Goal: Book appointment/travel/reservation: Book appointment/travel/reservation

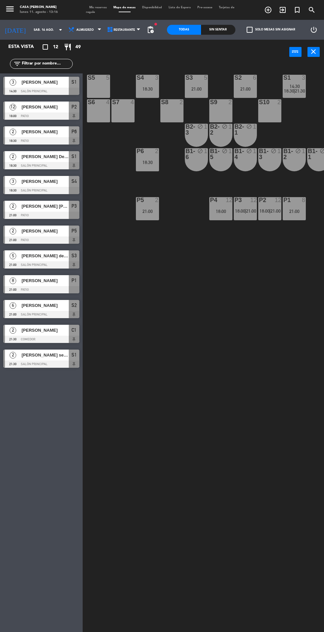
click at [42, 30] on input "sáb. 16 ago." at bounding box center [51, 30] width 42 height 10
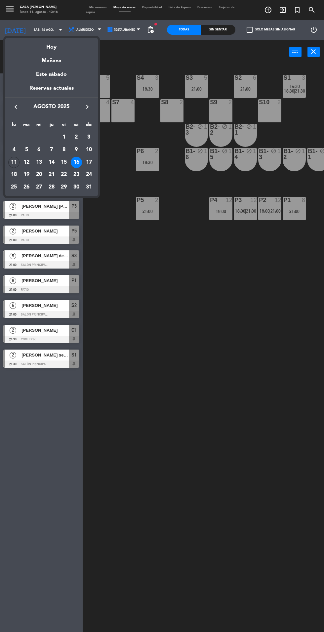
click at [57, 48] on div "Hoy" at bounding box center [51, 45] width 93 height 14
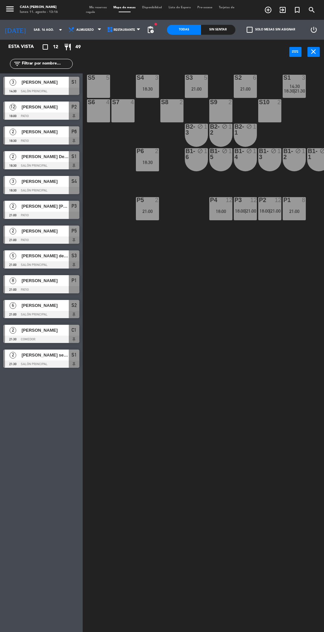
type input "lun. 11 ago."
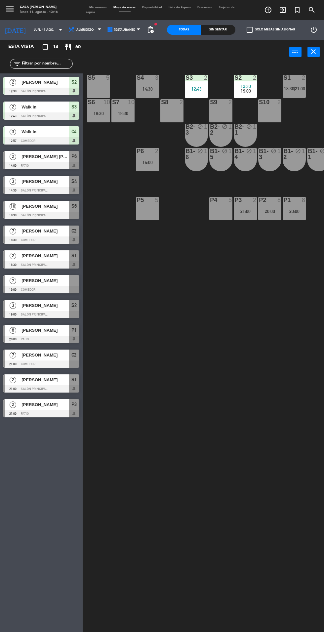
scroll to position [0, 109]
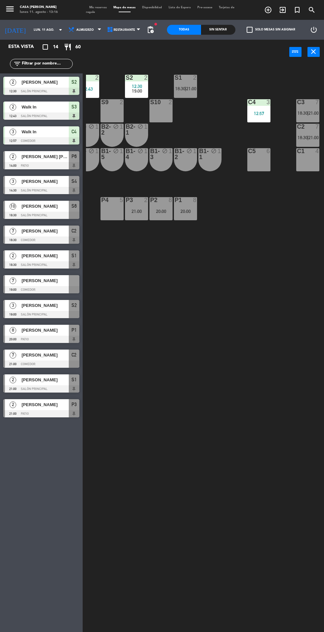
click at [313, 166] on div "C1 4" at bounding box center [307, 159] width 23 height 23
click at [198, 58] on button "[GEOGRAPHIC_DATA]" at bounding box center [186, 51] width 34 height 13
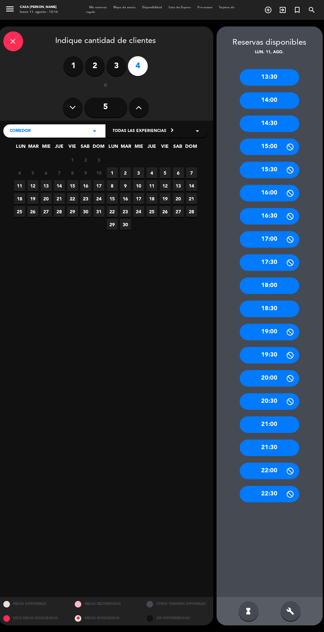
click at [19, 186] on span "11" at bounding box center [19, 185] width 11 height 11
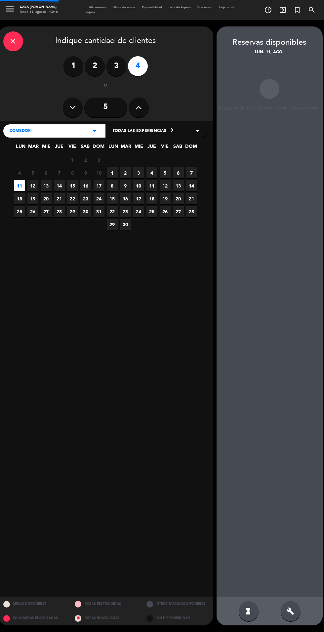
scroll to position [26, 0]
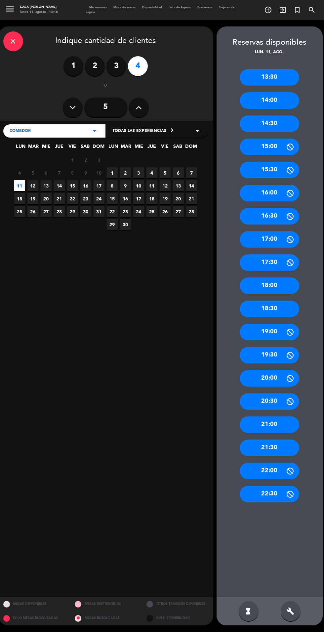
click at [296, 324] on div "19:00" at bounding box center [270, 332] width 60 height 17
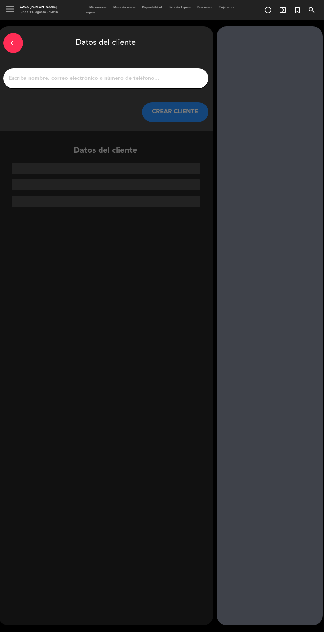
click at [148, 74] on input "1" at bounding box center [105, 78] width 195 height 9
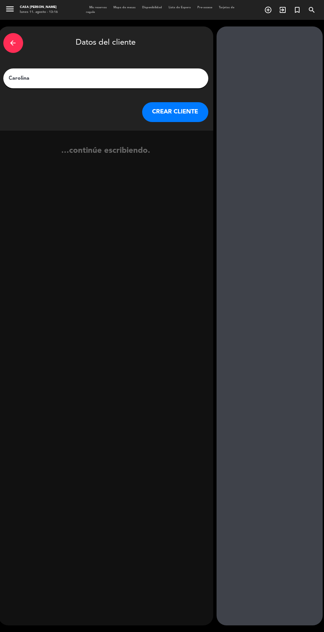
type input "[PERSON_NAME]"
click at [196, 110] on button "CREAR CLIENTE" at bounding box center [175, 112] width 66 height 20
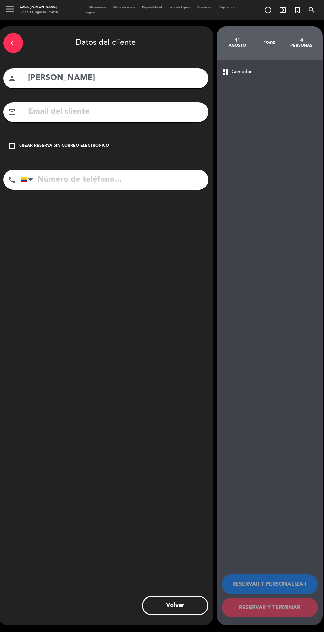
click at [105, 146] on div "Crear reserva sin correo electrónico" at bounding box center [65, 146] width 90 height 7
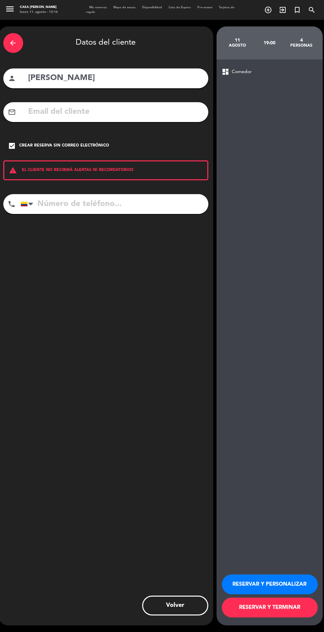
scroll to position [60, 0]
click at [292, 610] on button "RESERVAR Y TERMINAR" at bounding box center [270, 608] width 96 height 20
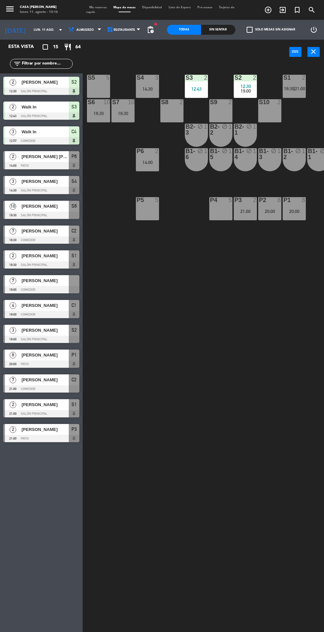
click at [44, 30] on input "lun. 11 ago." at bounding box center [51, 30] width 42 height 10
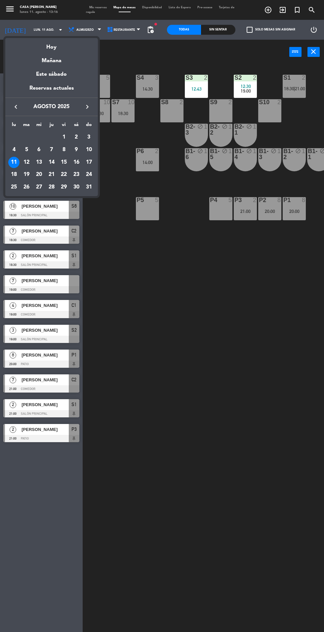
click at [76, 162] on div "16" at bounding box center [76, 162] width 11 height 11
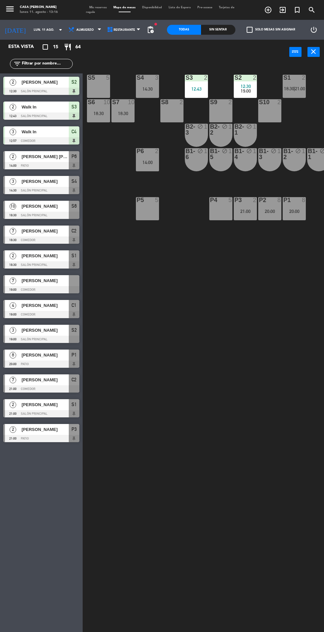
type input "sáb. 16 ago."
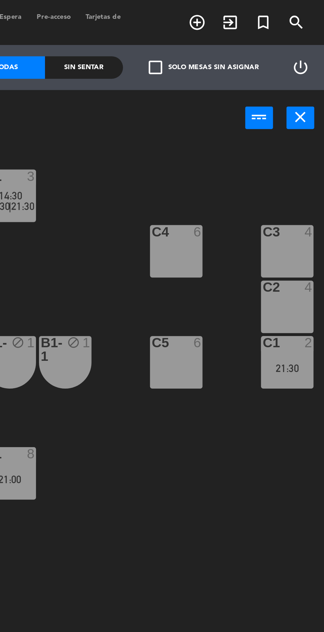
click at [306, 132] on div "C2 4" at bounding box center [307, 135] width 23 height 23
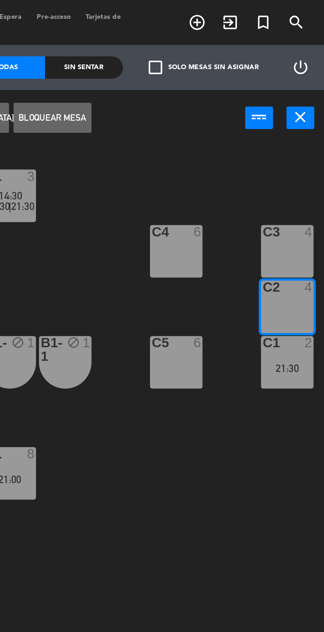
click at [307, 113] on div "C3 4" at bounding box center [307, 110] width 23 height 23
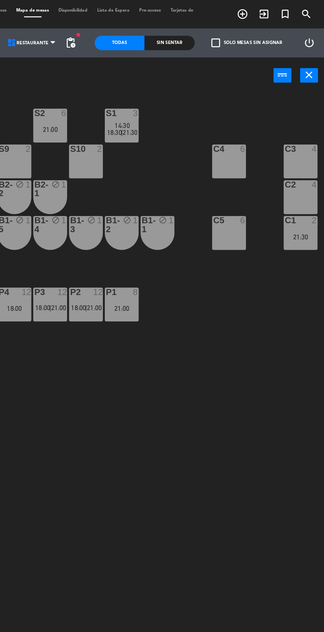
scroll to position [0, 109]
click at [309, 112] on div "C3 4" at bounding box center [308, 110] width 23 height 23
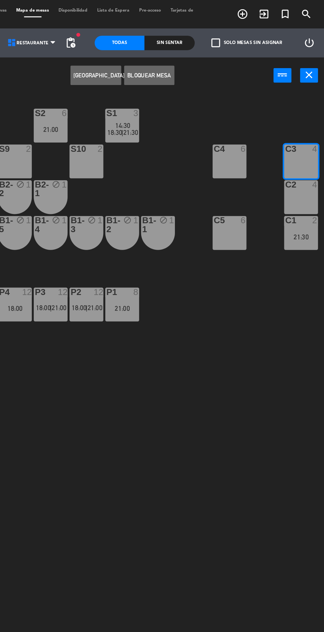
click at [310, 139] on div "C2 4" at bounding box center [308, 135] width 23 height 23
click at [172, 57] on button "[GEOGRAPHIC_DATA]" at bounding box center [168, 51] width 34 height 13
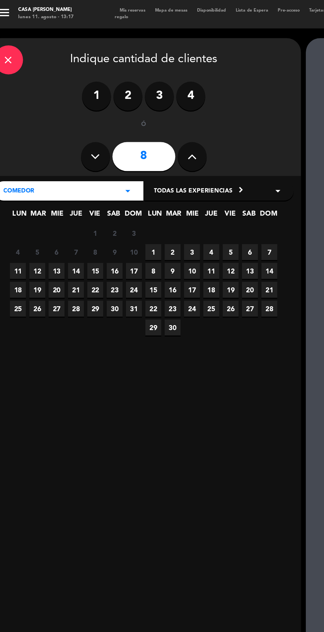
click at [86, 186] on span "16" at bounding box center [85, 185] width 11 height 11
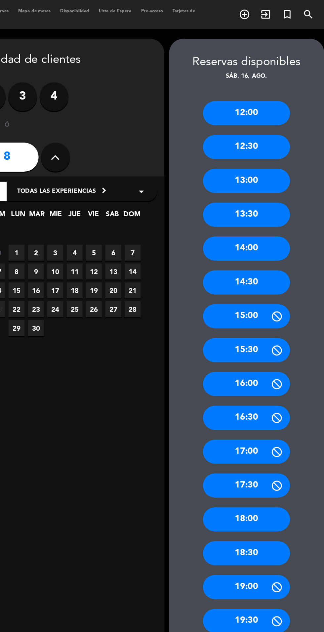
click at [285, 401] on div "19:00" at bounding box center [270, 401] width 60 height 17
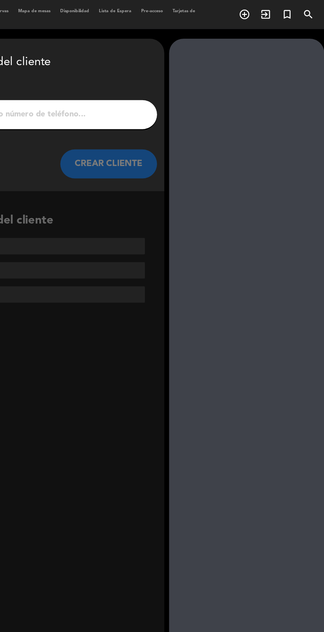
click at [183, 77] on input "1" at bounding box center [105, 78] width 195 height 9
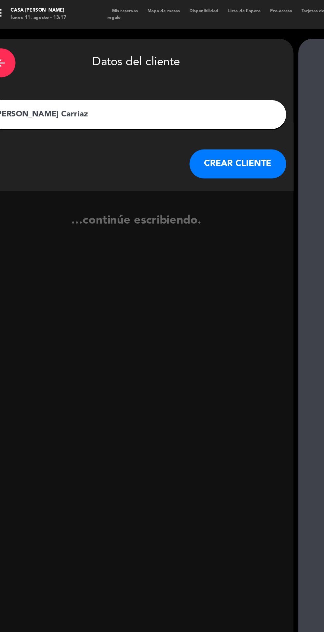
type input "[PERSON_NAME] Carriazo"
click at [177, 120] on button "CREAR CLIENTE" at bounding box center [175, 112] width 66 height 20
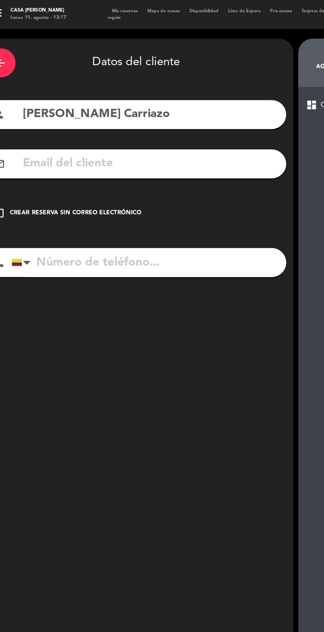
click at [95, 146] on div "Crear reserva sin correo electrónico" at bounding box center [65, 146] width 90 height 7
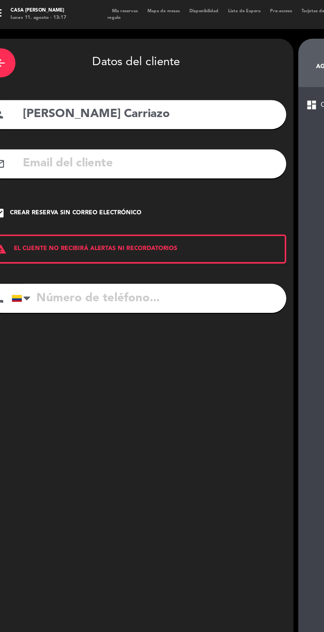
click at [102, 201] on input "tel" at bounding box center [115, 204] width 188 height 20
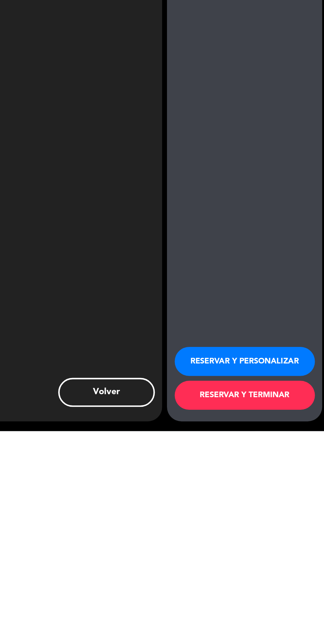
type input "3007273059"
click at [285, 607] on button "RESERVAR Y TERMINAR" at bounding box center [270, 608] width 96 height 20
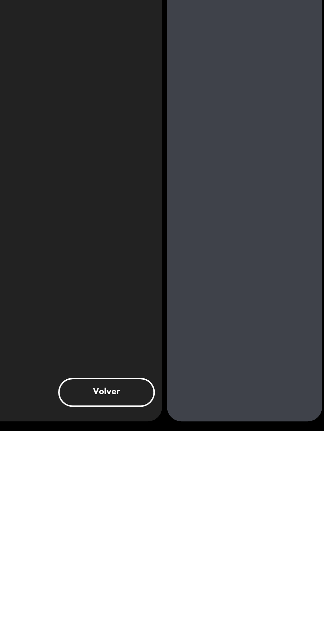
scroll to position [47, 0]
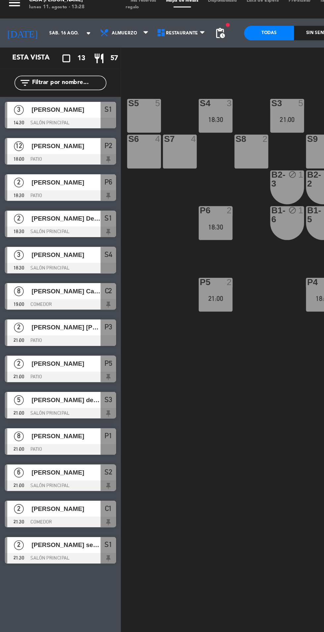
click at [30, 30] on input "sáb. 16 ago." at bounding box center [51, 30] width 42 height 10
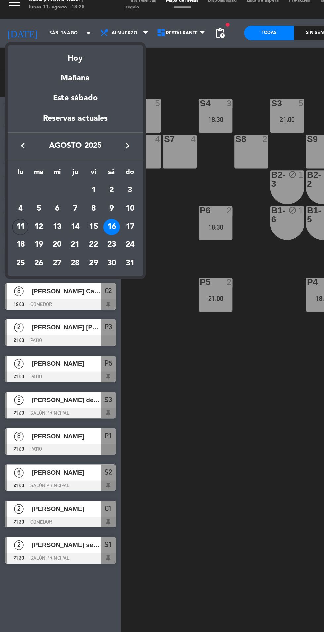
click at [144, 317] on div at bounding box center [162, 316] width 324 height 632
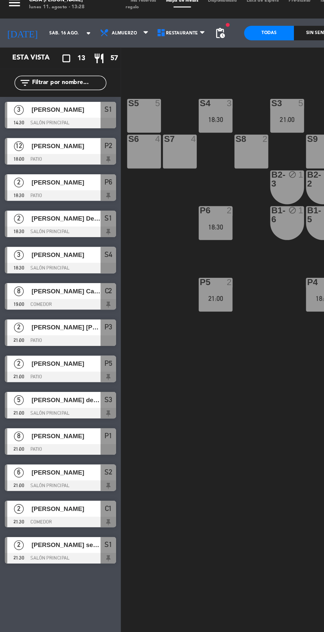
click at [37, 25] on input "sáb. 16 ago." at bounding box center [51, 30] width 42 height 10
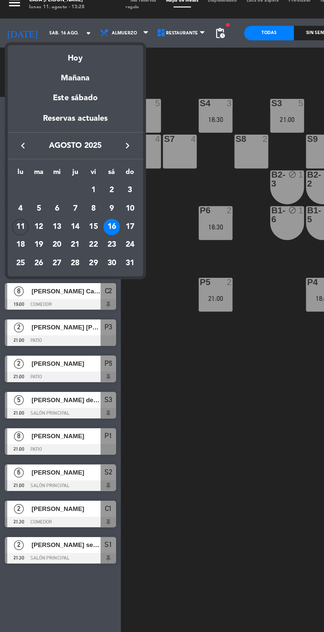
click at [51, 46] on div "Hoy" at bounding box center [51, 45] width 93 height 14
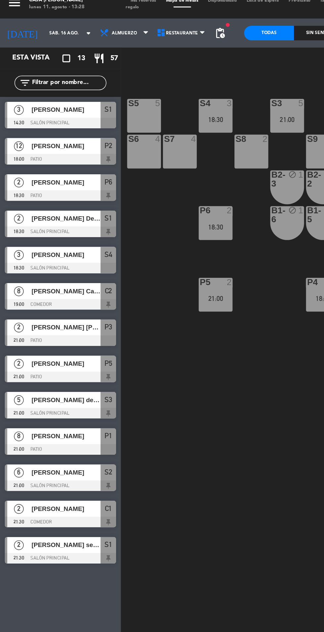
type input "lun. 11 ago."
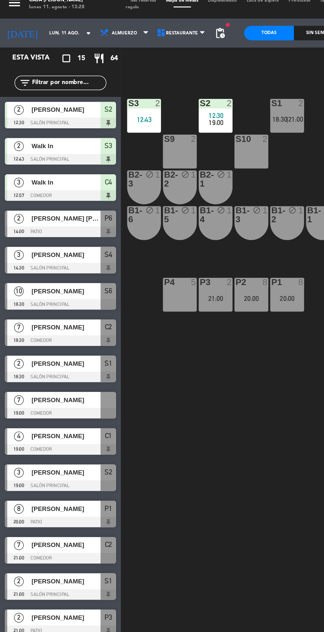
scroll to position [0, 109]
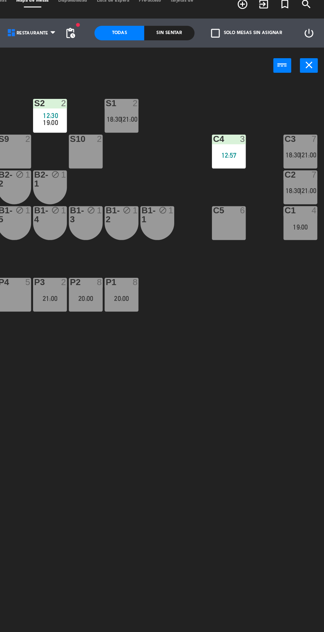
click at [306, 166] on div "C1 4 19:00" at bounding box center [307, 159] width 23 height 23
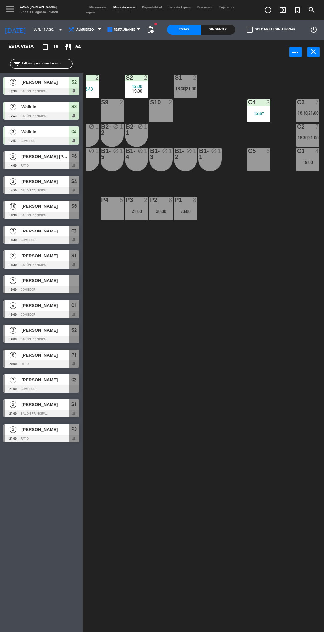
scroll to position [28, 0]
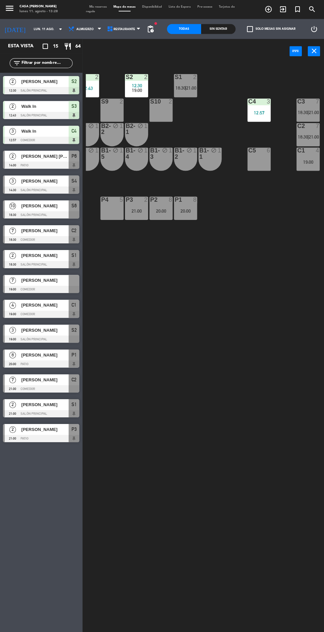
click at [303, 162] on div "19:00" at bounding box center [307, 162] width 23 height 5
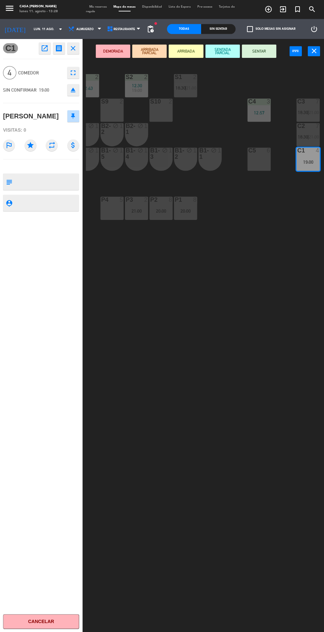
click at [75, 76] on icon "fullscreen" at bounding box center [73, 73] width 8 height 8
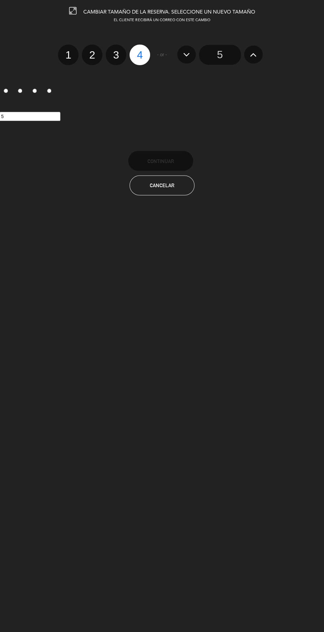
click at [261, 57] on button at bounding box center [253, 55] width 19 height 18
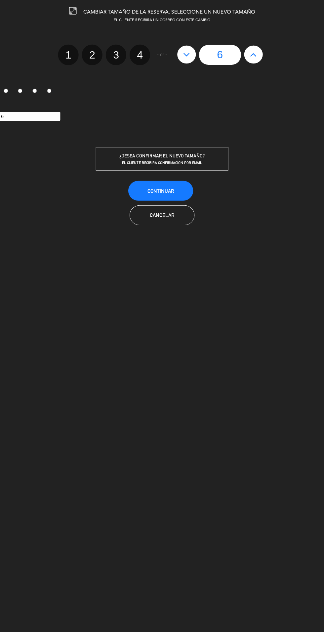
click at [260, 57] on button at bounding box center [253, 55] width 19 height 18
type input "7"
click at [180, 193] on button "Continuar" at bounding box center [160, 191] width 65 height 20
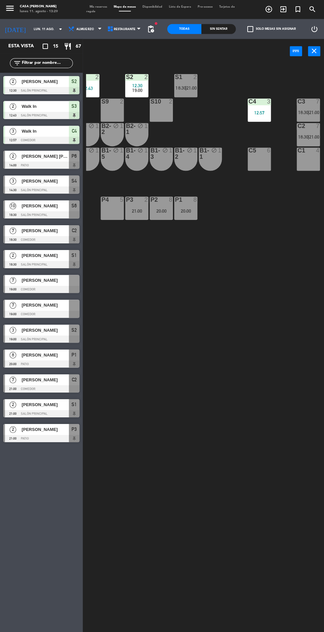
click at [219, 361] on div "S5 5 S4 3 14:30 S3 2 12:43 S2 2 12:30 19:00 S1 2 18:30 | 21:00 S6 10 18:30 S7 1…" at bounding box center [205, 347] width 238 height 568
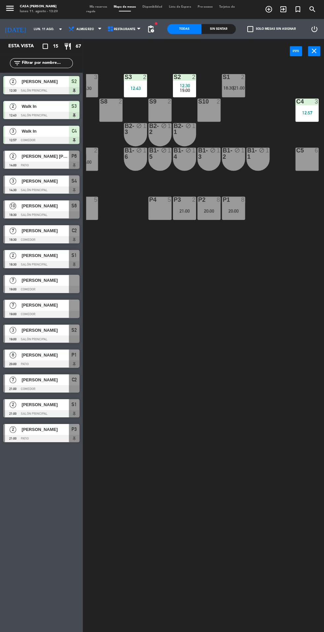
scroll to position [0, 109]
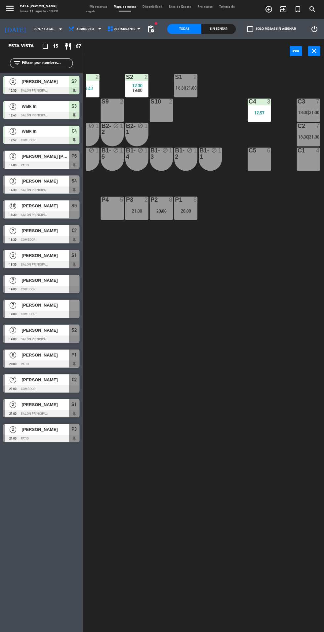
click at [64, 310] on div "[PERSON_NAME]" at bounding box center [45, 305] width 48 height 11
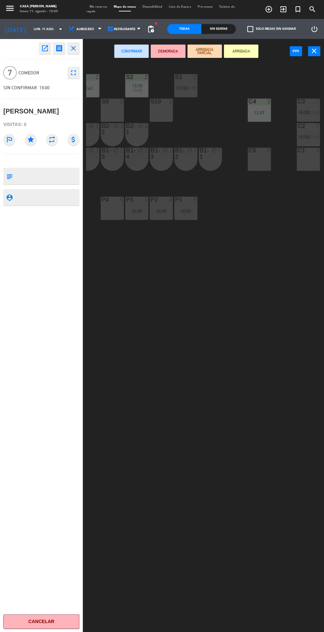
click at [314, 161] on div "C1 4" at bounding box center [307, 159] width 23 height 23
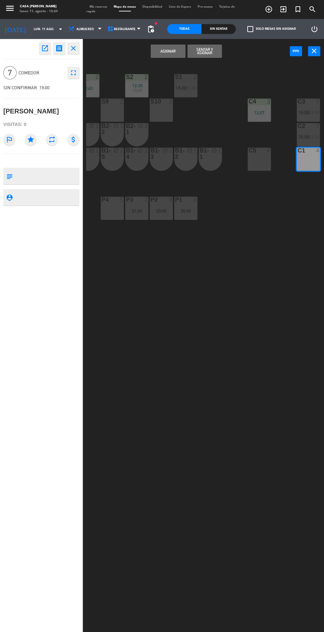
click at [172, 54] on button "Asignar" at bounding box center [168, 51] width 34 height 13
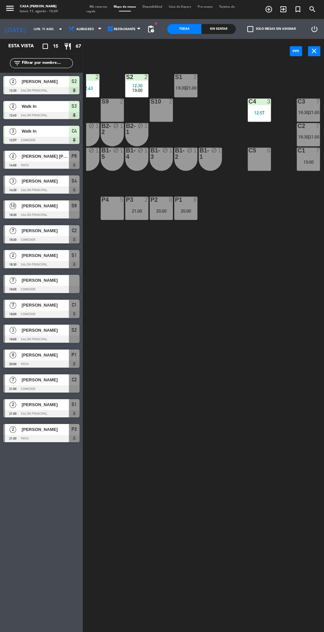
click at [66, 284] on span "[PERSON_NAME]" at bounding box center [45, 280] width 47 height 7
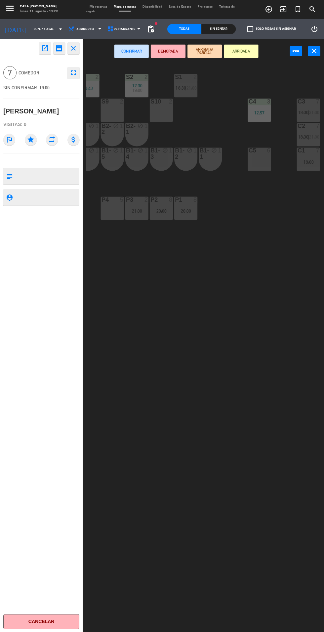
click at [58, 616] on button "Cancelar" at bounding box center [41, 621] width 76 height 15
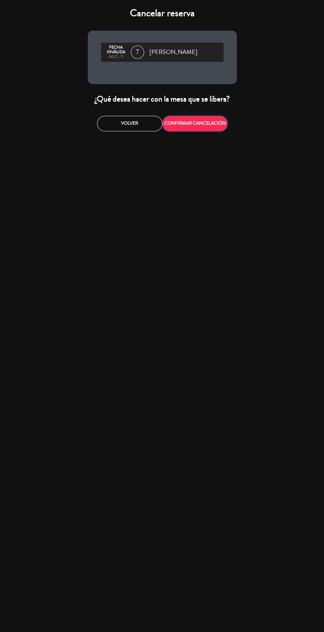
click at [212, 123] on button "CONFIRMAR CANCELACIÓN" at bounding box center [194, 124] width 65 height 16
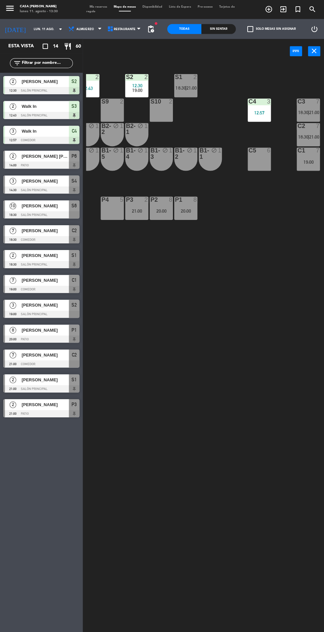
click at [183, 395] on div "S5 5 S4 3 14:30 S3 2 12:43 S2 2 12:30 19:00 S1 2 18:30 | 21:00 S6 10 18:30 S7 1…" at bounding box center [205, 347] width 238 height 568
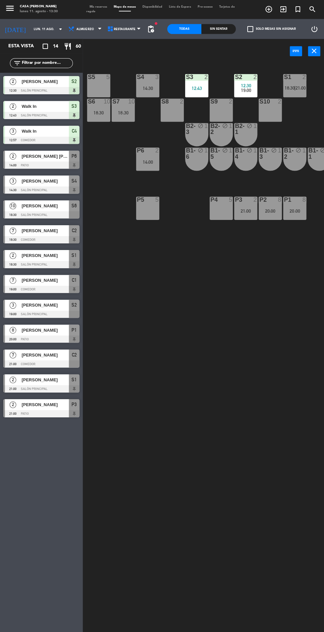
click at [30, 32] on input "lun. 11 ago." at bounding box center [51, 30] width 42 height 10
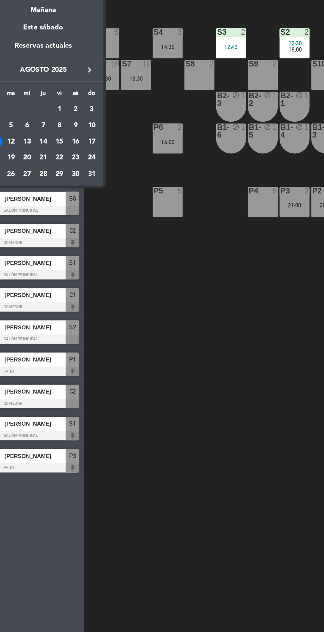
scroll to position [36, 0]
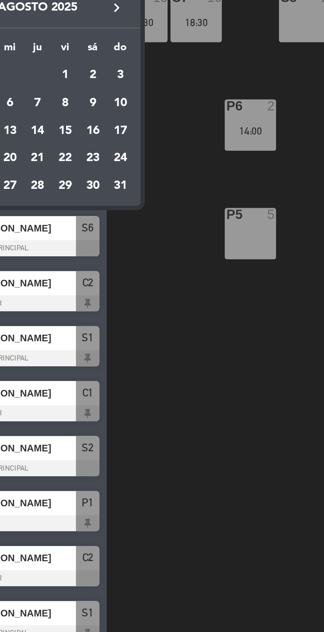
click at [65, 166] on div "15" at bounding box center [63, 162] width 11 height 11
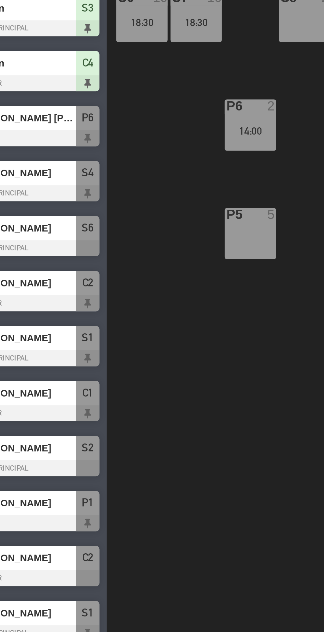
type input "vie. 15 ago."
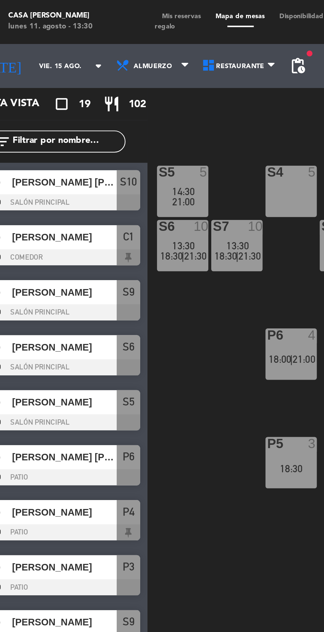
scroll to position [0, 109]
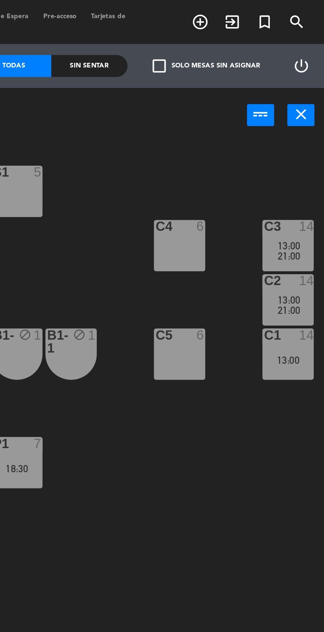
click at [307, 167] on div "C1 14 13:00" at bounding box center [307, 159] width 23 height 23
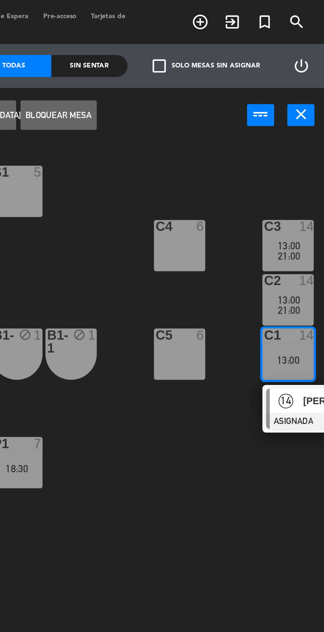
click at [311, 183] on div "14" at bounding box center [307, 180] width 14 height 11
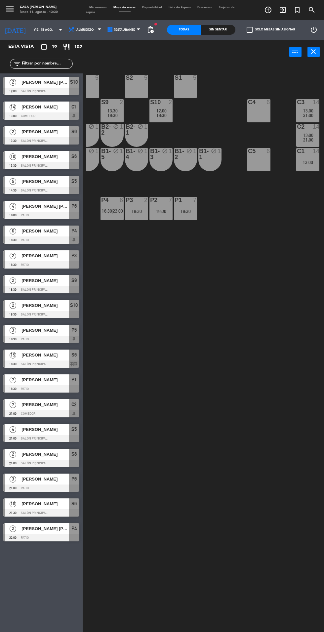
scroll to position [45, 0]
click at [304, 168] on div "C1 14 13:00" at bounding box center [307, 159] width 23 height 23
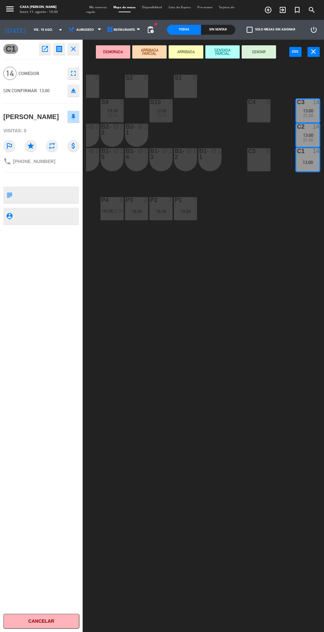
click at [64, 192] on textarea at bounding box center [46, 195] width 63 height 14
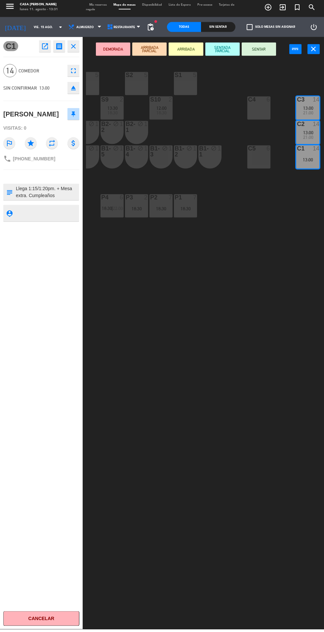
type textarea "Llega 1:15/1:20pm. + Mesa extra. Cumpleaños"
click at [59, 187] on div at bounding box center [46, 195] width 63 height 17
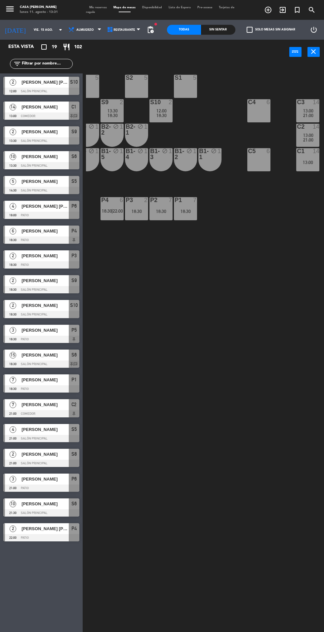
click at [218, 474] on div "S5 5 14:30 21:00 S4 5 S3 5 S2 5 S1 5 S6 10 13:30 18:30 | 21:30 S7 10 13:30 18:3…" at bounding box center [205, 347] width 238 height 568
